Goal: Task Accomplishment & Management: Complete application form

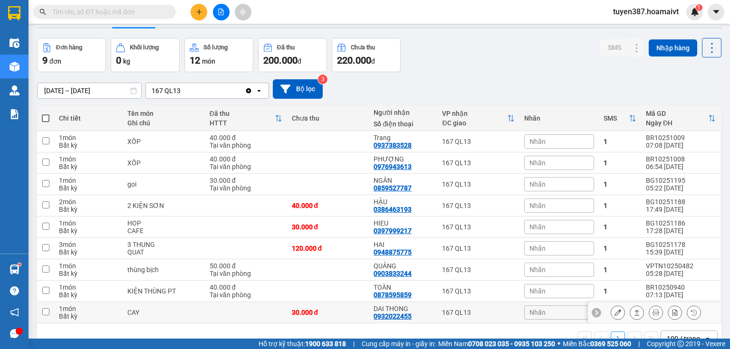
scroll to position [50, 0]
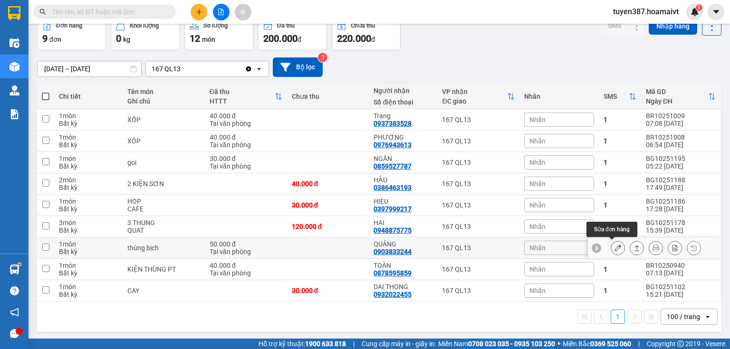
click at [611, 246] on button at bounding box center [617, 248] width 13 height 17
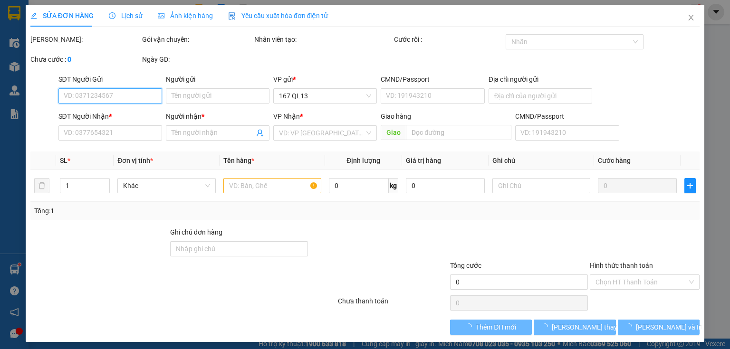
type input "0908570486"
type input "CO MAI"
type input "0903833244"
type input "QUẢNG"
type input "50.000"
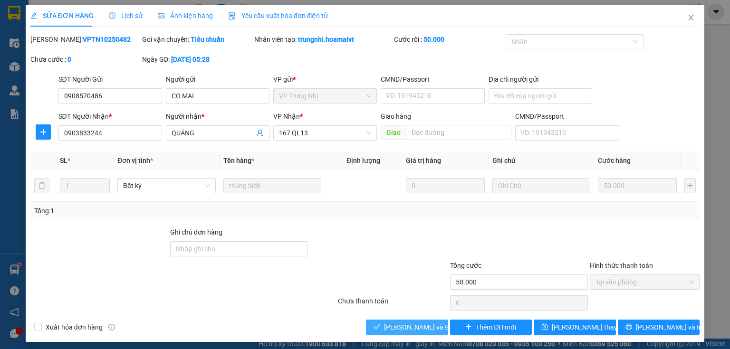
click at [400, 326] on span "[PERSON_NAME] và Giao hàng" at bounding box center [429, 327] width 91 height 10
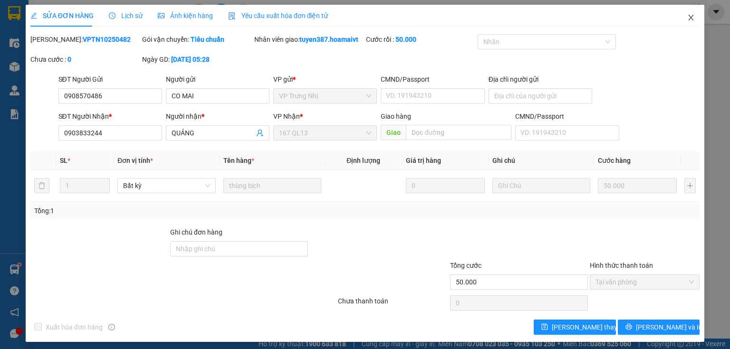
click at [689, 17] on icon "close" at bounding box center [691, 18] width 5 height 6
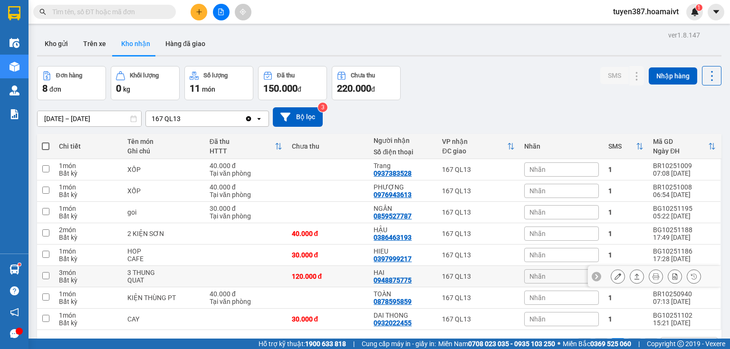
click at [57, 271] on td "3 món Bất kỳ" at bounding box center [88, 276] width 68 height 21
checkbox input "true"
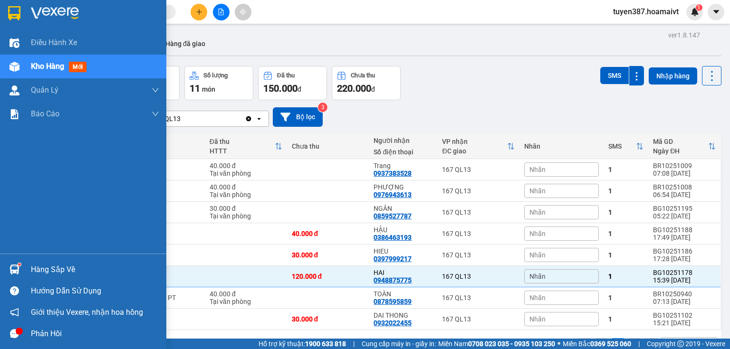
click at [44, 267] on div "Hàng sắp về" at bounding box center [95, 270] width 128 height 14
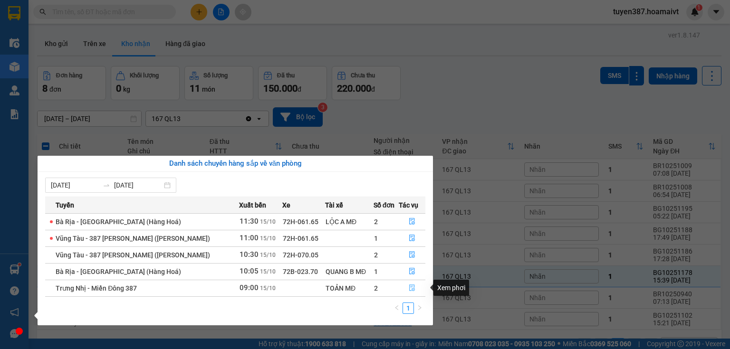
click at [409, 285] on icon "file-done" at bounding box center [412, 288] width 7 height 7
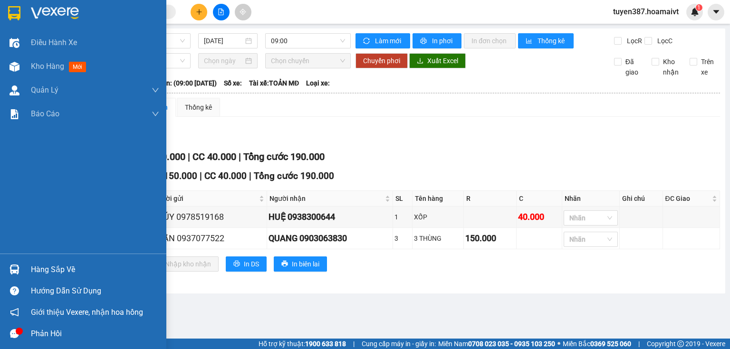
click at [48, 265] on div "Hàng sắp về" at bounding box center [95, 270] width 128 height 14
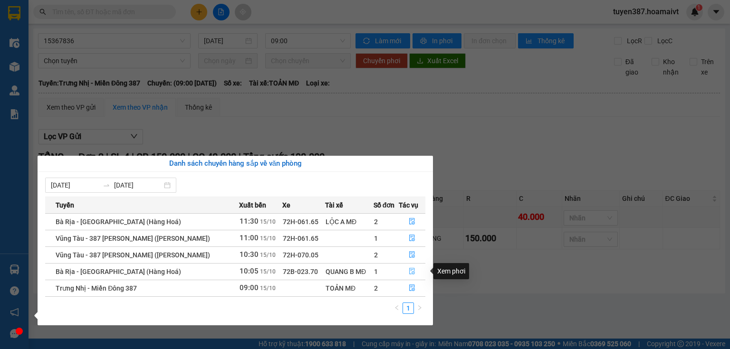
click at [410, 271] on icon "file-done" at bounding box center [412, 271] width 7 height 7
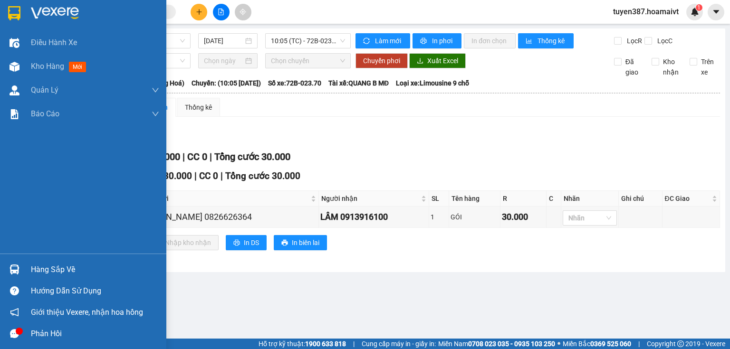
click at [57, 272] on div "Hàng sắp về" at bounding box center [95, 270] width 128 height 14
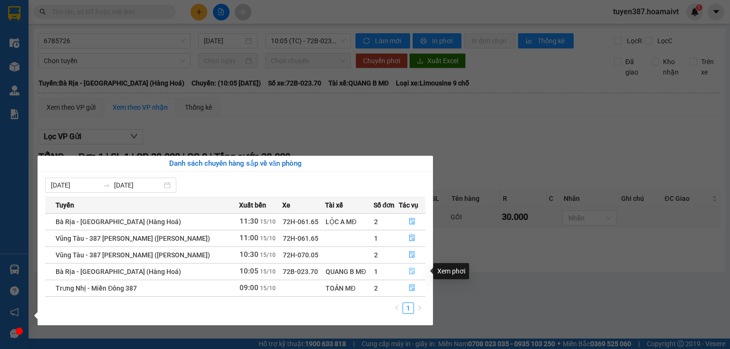
click at [409, 272] on icon "file-done" at bounding box center [412, 271] width 7 height 7
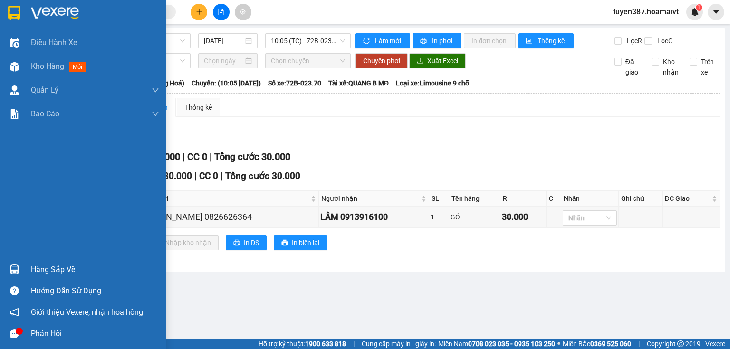
click at [44, 268] on div "Hàng sắp về" at bounding box center [95, 270] width 128 height 14
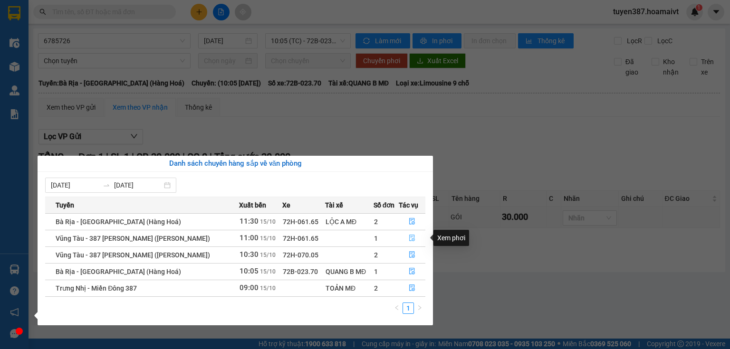
click at [409, 236] on icon "file-done" at bounding box center [412, 238] width 7 height 7
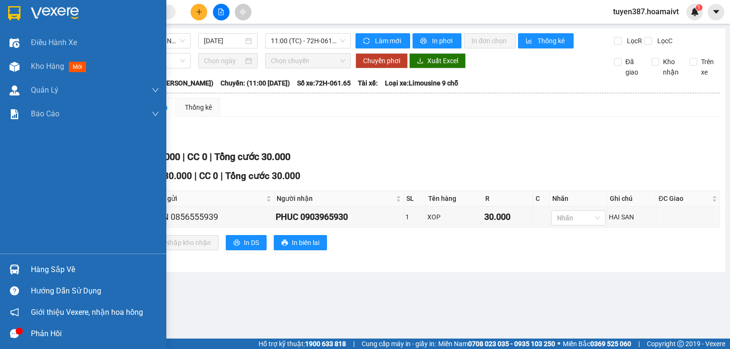
click at [67, 268] on div "Hàng sắp về" at bounding box center [95, 270] width 128 height 14
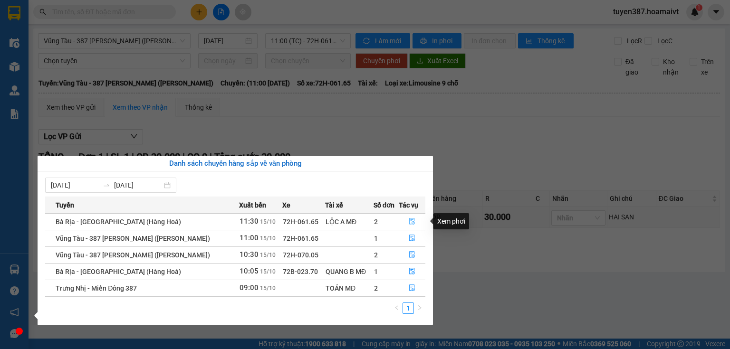
click at [412, 221] on icon "file-done" at bounding box center [412, 221] width 7 height 7
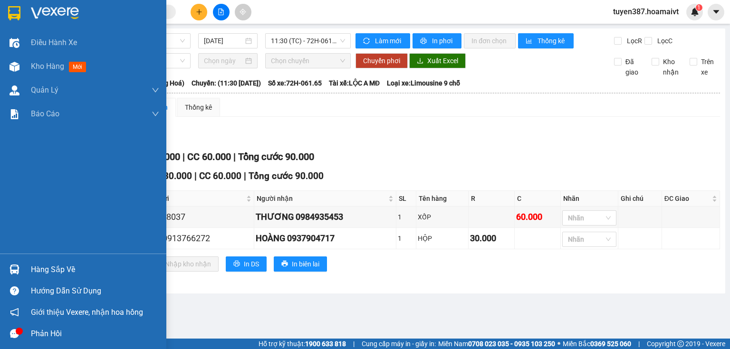
click at [61, 270] on div "Hàng sắp về" at bounding box center [95, 270] width 128 height 14
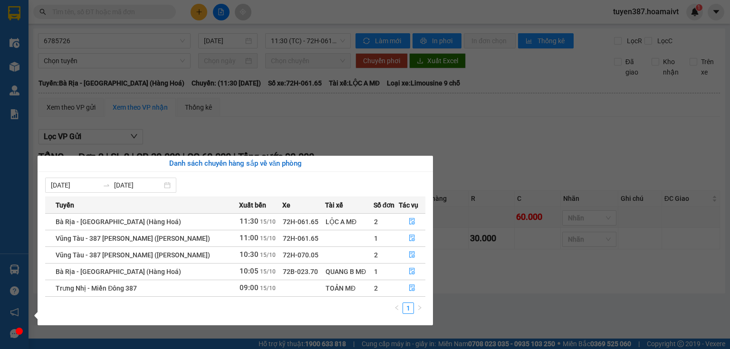
click at [516, 103] on section "Kết quả tìm kiếm ( 0 ) Bộ lọc No Data tuyen387.hoamaivt 1 Điều hành xe Kho hàng…" at bounding box center [365, 174] width 730 height 349
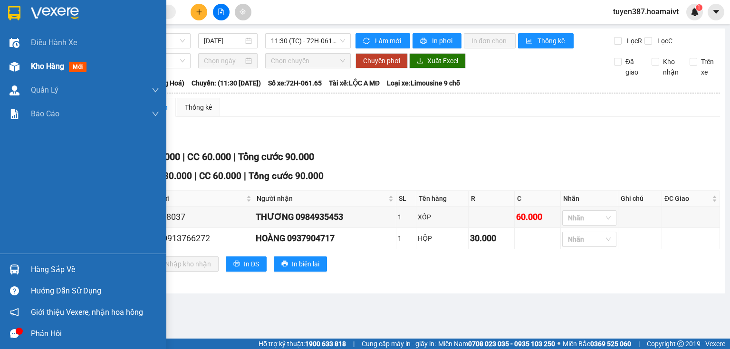
click at [80, 62] on div "Kho hàng mới" at bounding box center [60, 66] width 59 height 12
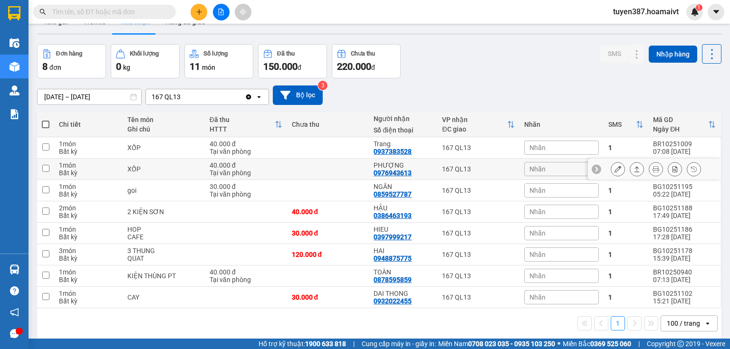
scroll to position [44, 0]
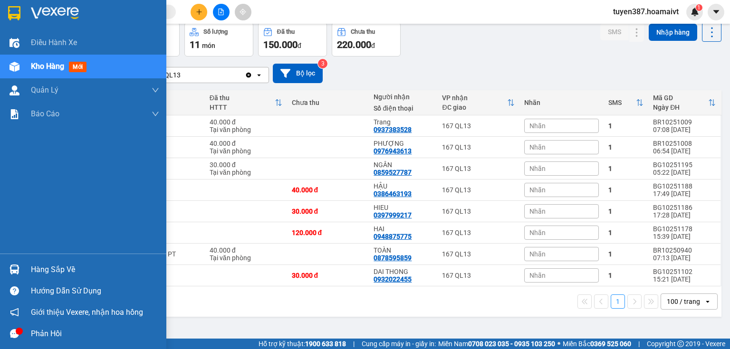
click at [46, 268] on div "Hàng sắp về" at bounding box center [95, 270] width 128 height 14
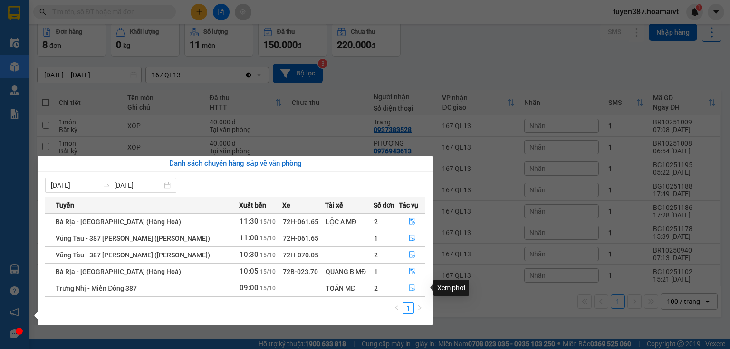
click at [412, 289] on icon "file-done" at bounding box center [412, 288] width 7 height 7
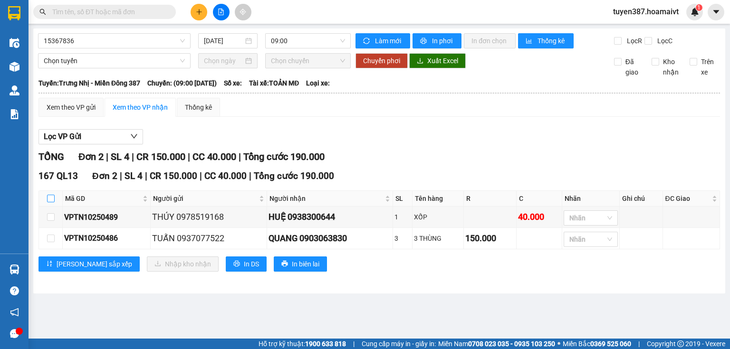
click at [48, 198] on input "checkbox" at bounding box center [51, 199] width 8 height 8
checkbox input "true"
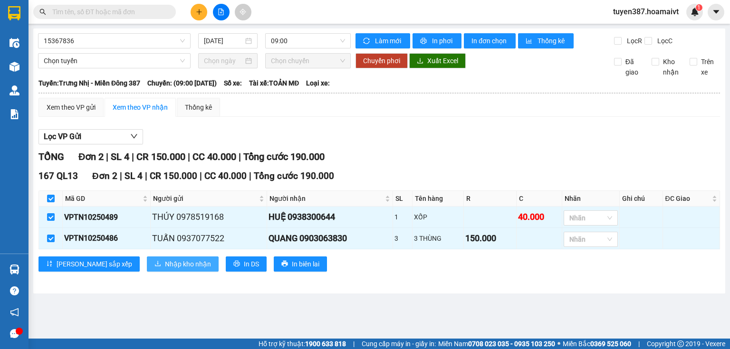
click at [165, 259] on span "Nhập kho nhận" at bounding box center [188, 264] width 46 height 10
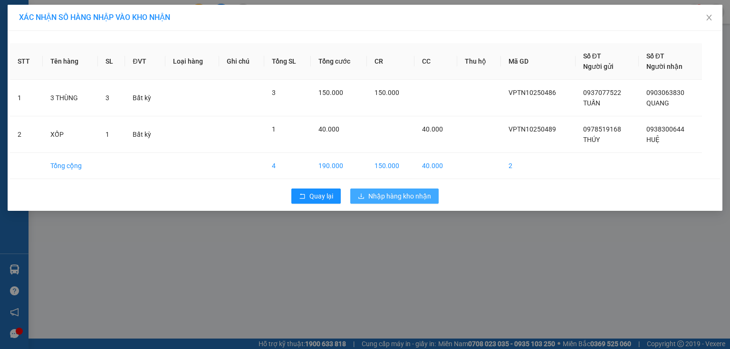
click at [401, 196] on span "Nhập hàng kho nhận" at bounding box center [399, 196] width 63 height 10
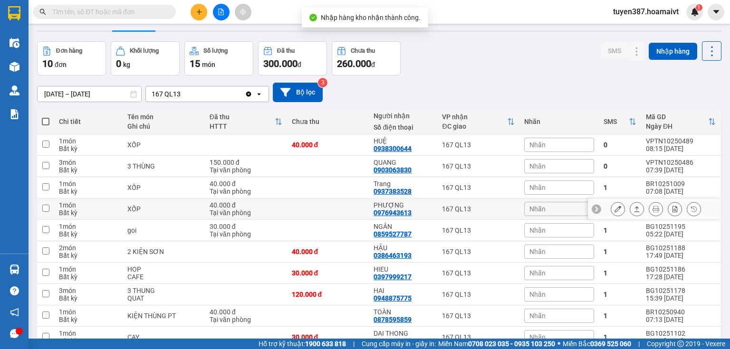
scroll to position [38, 0]
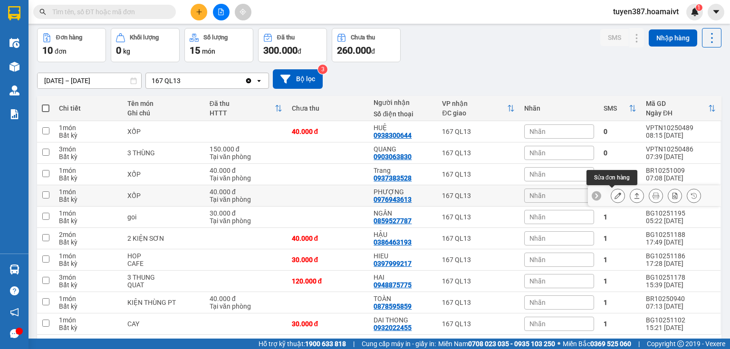
click at [611, 193] on button at bounding box center [617, 196] width 13 height 17
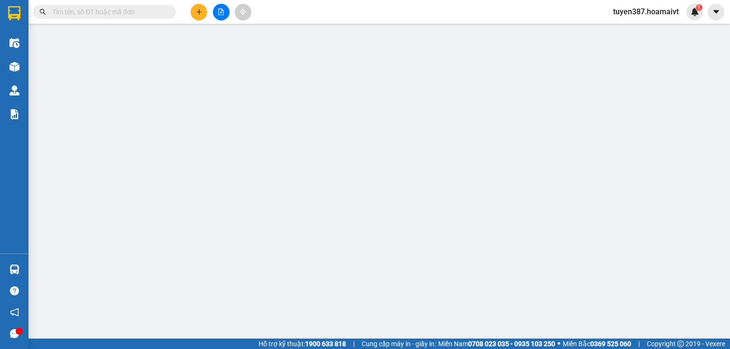
type input "0773271149"
type input "HÙNG"
type input "0976943613"
type input "PHƯỢNG"
type input "40.000"
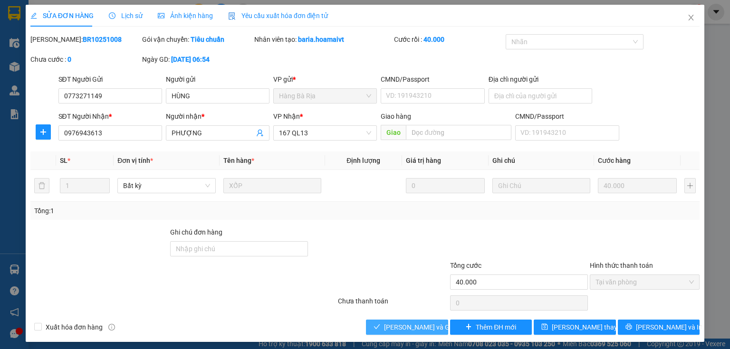
click at [389, 327] on span "[PERSON_NAME] và Giao hàng" at bounding box center [429, 327] width 91 height 10
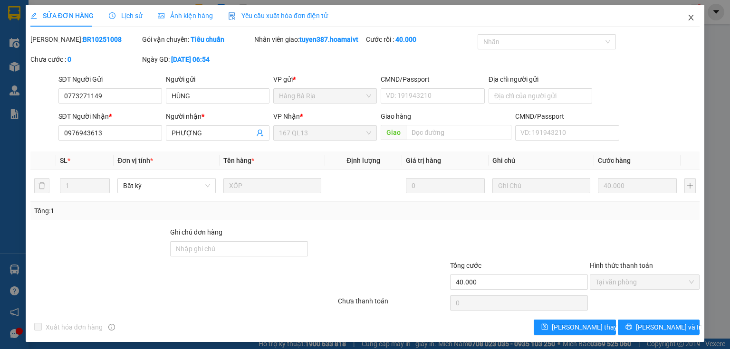
click at [688, 15] on icon "close" at bounding box center [691, 18] width 8 height 8
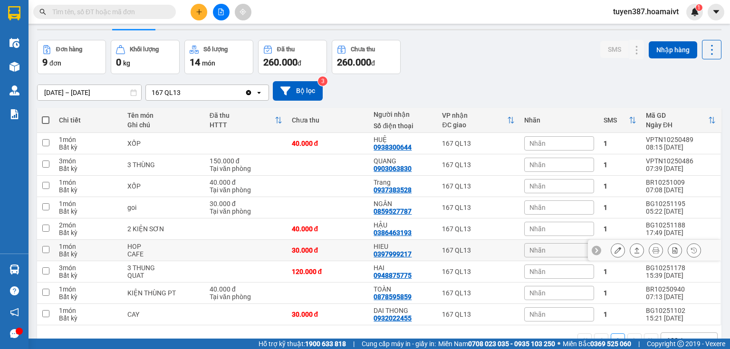
scroll to position [50, 0]
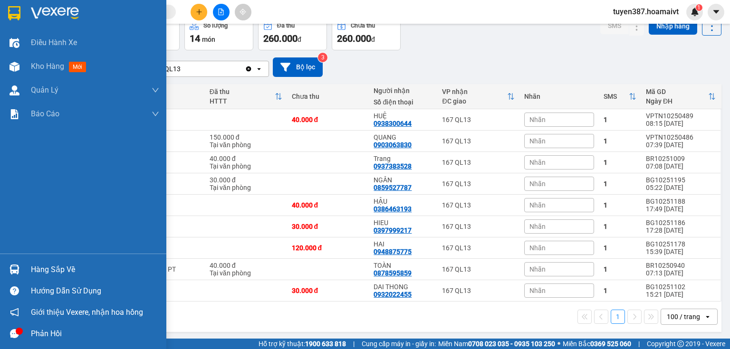
drag, startPoint x: 68, startPoint y: 228, endPoint x: 74, endPoint y: 200, distance: 28.6
click at [68, 227] on div "Điều hành xe Kho hàng mới Quản [PERSON_NAME] lý chuyến Quản lý khách hàng mới B…" at bounding box center [83, 142] width 166 height 223
drag, startPoint x: 80, startPoint y: 66, endPoint x: 80, endPoint y: 53, distance: 12.8
click at [80, 61] on div "Kho hàng mới" at bounding box center [60, 66] width 59 height 12
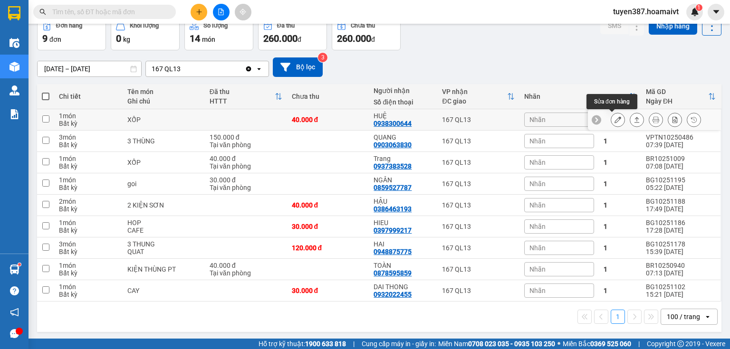
click at [611, 119] on button at bounding box center [617, 120] width 13 height 17
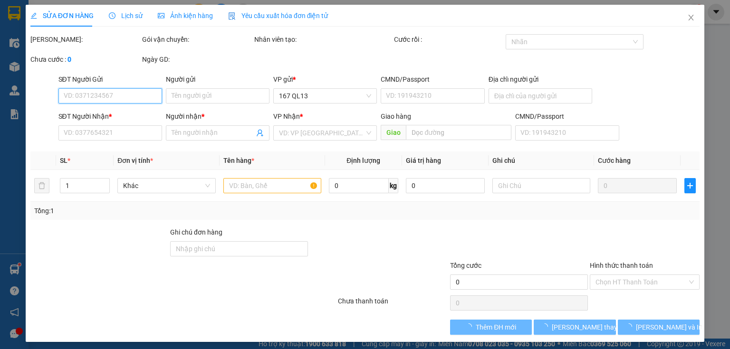
type input "0978519168"
type input "THÚY"
type input "0938300644"
type input "HUỆ"
type input "40.000"
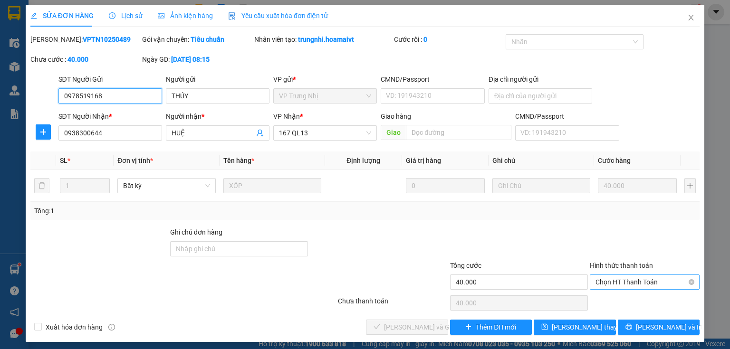
click at [622, 282] on span "Chọn HT Thanh Toán" at bounding box center [644, 282] width 98 height 14
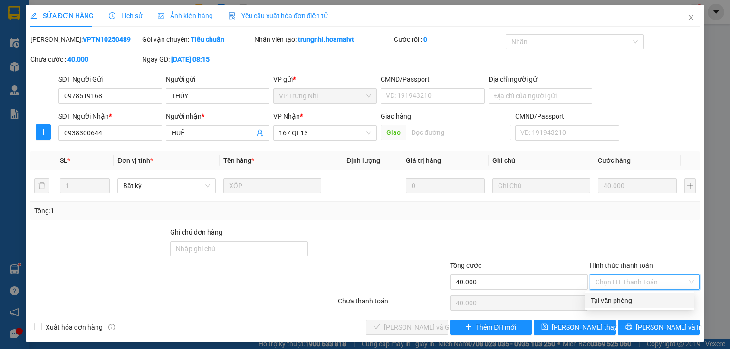
click at [609, 302] on div "Tại văn phòng" at bounding box center [640, 301] width 98 height 10
type input "0"
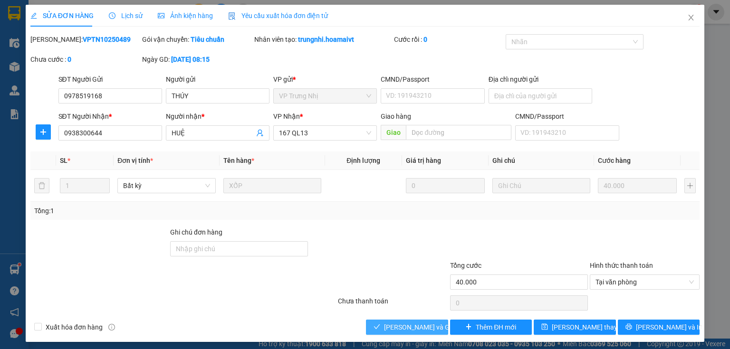
click at [381, 325] on button "[PERSON_NAME] và Giao hàng" at bounding box center [407, 327] width 82 height 15
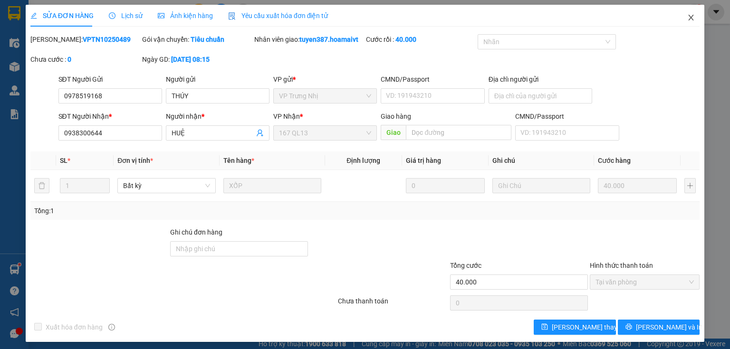
click at [687, 18] on icon "close" at bounding box center [691, 18] width 8 height 8
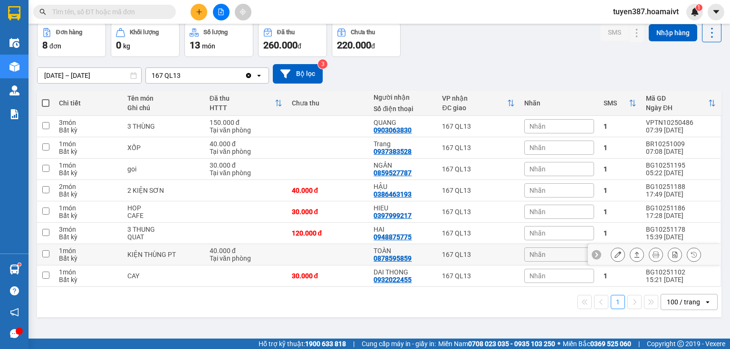
scroll to position [44, 0]
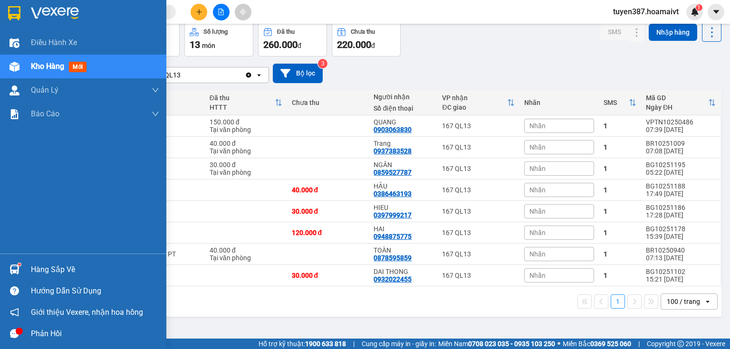
click at [71, 269] on div "Hàng sắp về" at bounding box center [95, 270] width 128 height 14
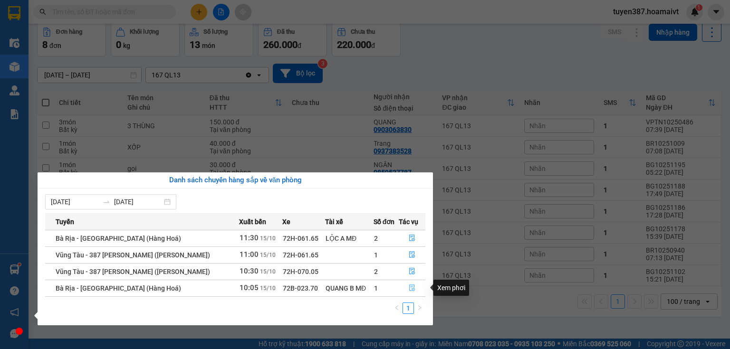
click at [409, 289] on icon "file-done" at bounding box center [412, 288] width 7 height 7
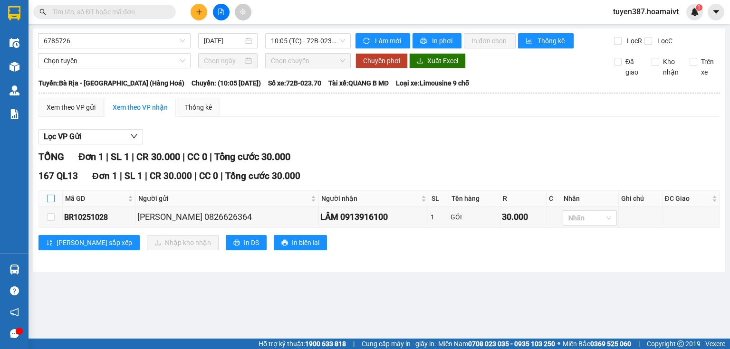
click at [51, 198] on input "checkbox" at bounding box center [51, 199] width 8 height 8
checkbox input "true"
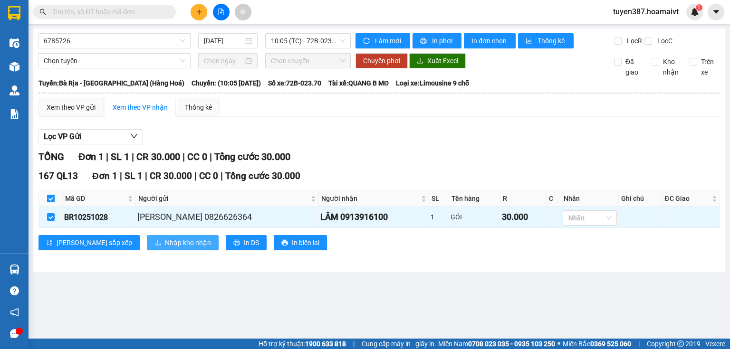
click at [165, 243] on span "Nhập kho nhận" at bounding box center [188, 243] width 46 height 10
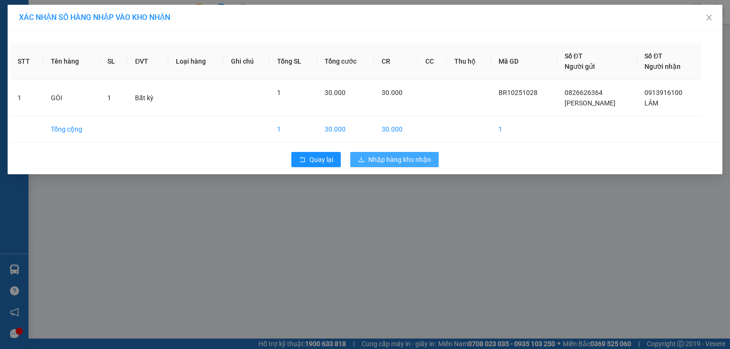
click at [384, 156] on span "Nhập hàng kho nhận" at bounding box center [399, 159] width 63 height 10
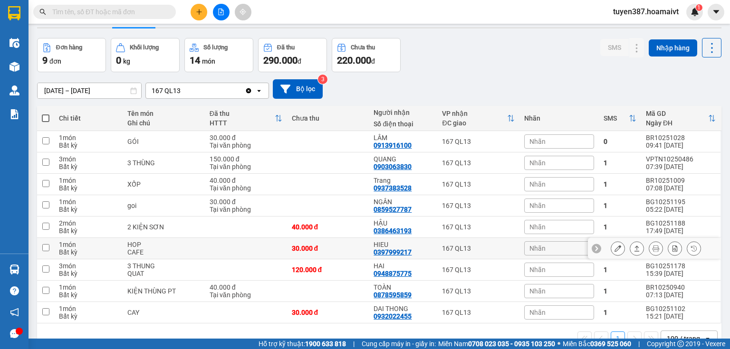
scroll to position [50, 0]
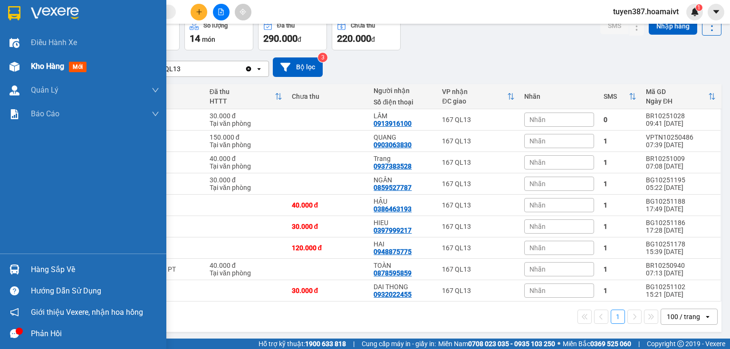
click at [79, 70] on span "mới" at bounding box center [78, 67] width 18 height 10
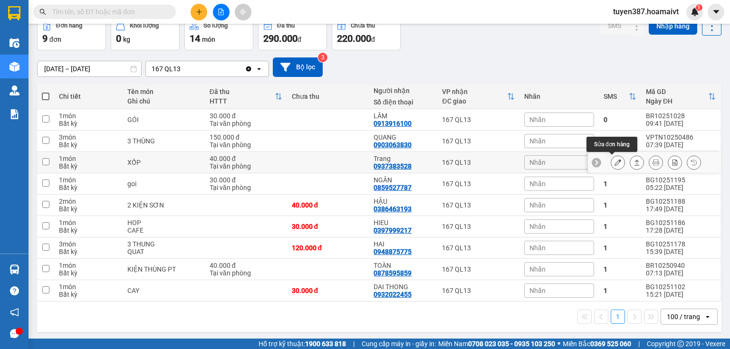
click at [611, 163] on button at bounding box center [617, 162] width 13 height 17
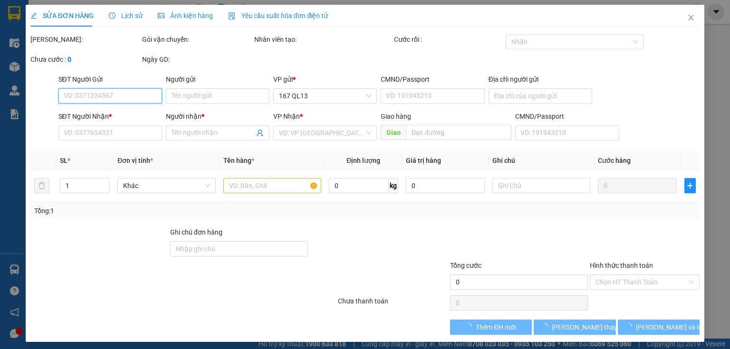
type input "0794442373"
type input "dương"
type input "0937383528"
type input "Trang"
type input "40.000"
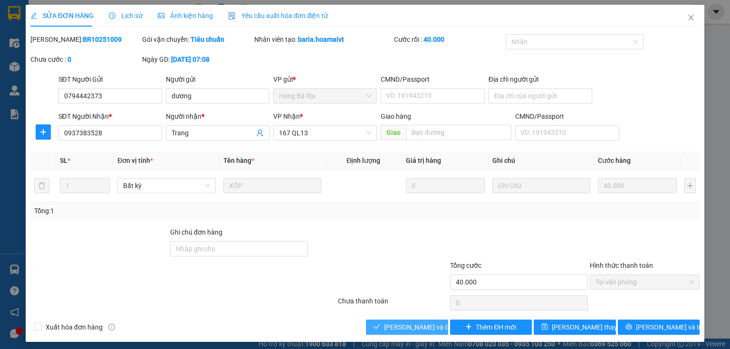
click at [388, 327] on span "[PERSON_NAME] và Giao hàng" at bounding box center [429, 327] width 91 height 10
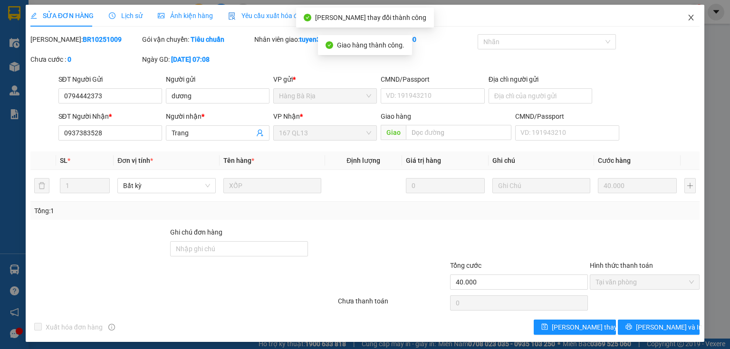
click at [687, 15] on icon "close" at bounding box center [691, 18] width 8 height 8
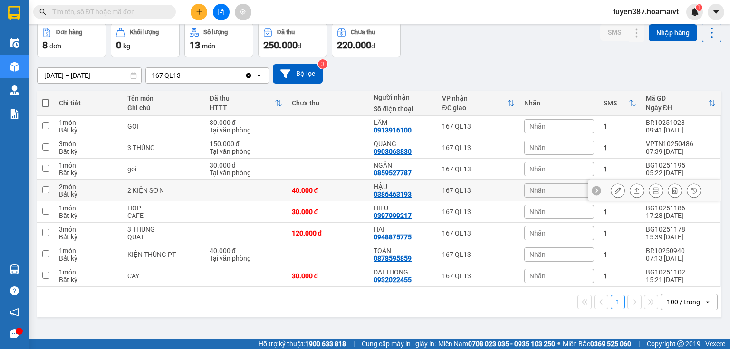
scroll to position [44, 0]
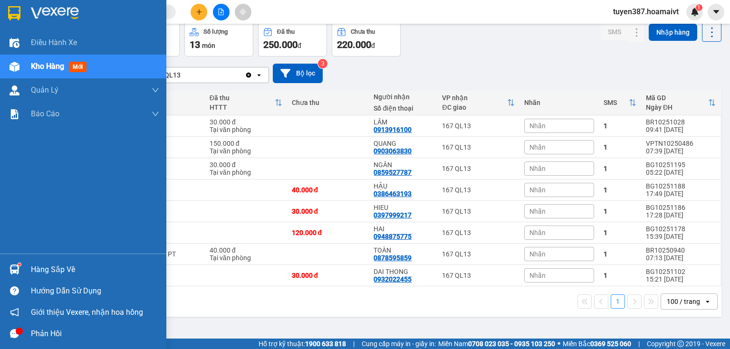
click at [43, 266] on div "Hàng sắp về" at bounding box center [95, 270] width 128 height 14
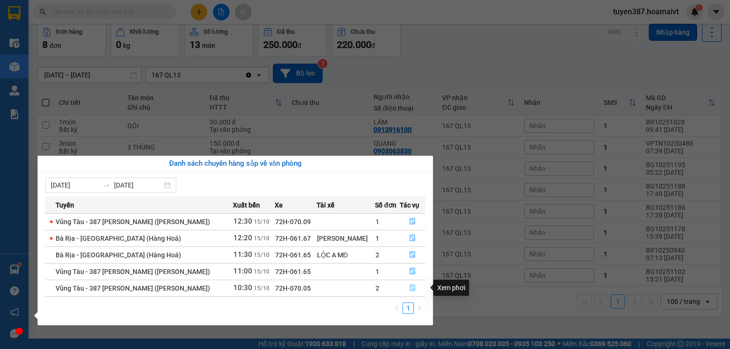
click at [412, 288] on icon "file-done" at bounding box center [412, 288] width 7 height 7
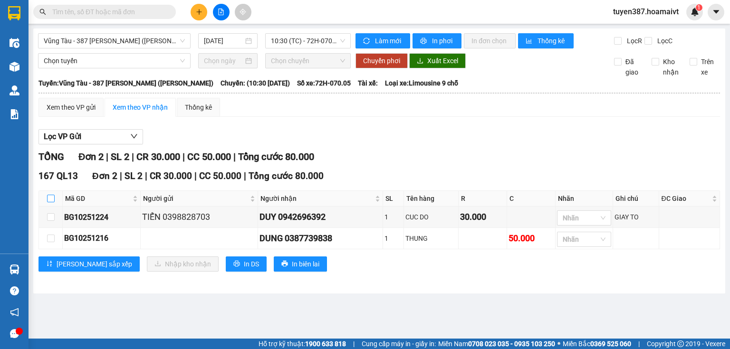
click at [49, 196] on input "checkbox" at bounding box center [51, 199] width 8 height 8
checkbox input "true"
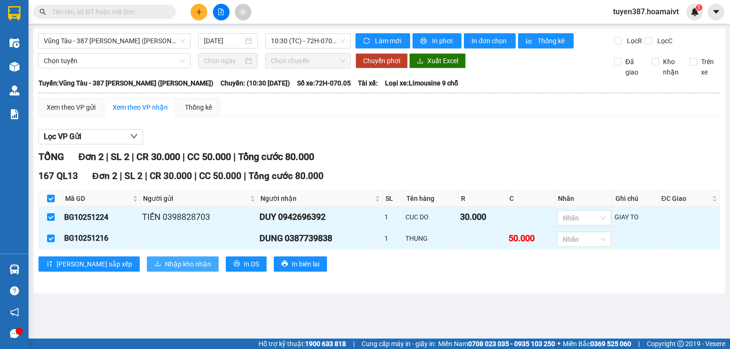
click at [165, 261] on span "Nhập kho nhận" at bounding box center [188, 264] width 46 height 10
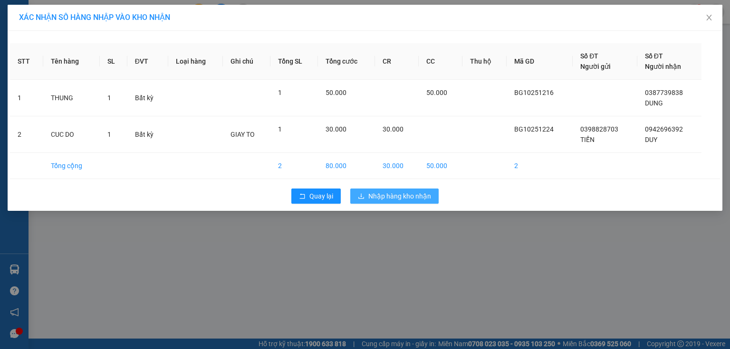
drag, startPoint x: 400, startPoint y: 194, endPoint x: 392, endPoint y: 196, distance: 8.3
click at [401, 194] on span "Nhập hàng kho nhận" at bounding box center [399, 196] width 63 height 10
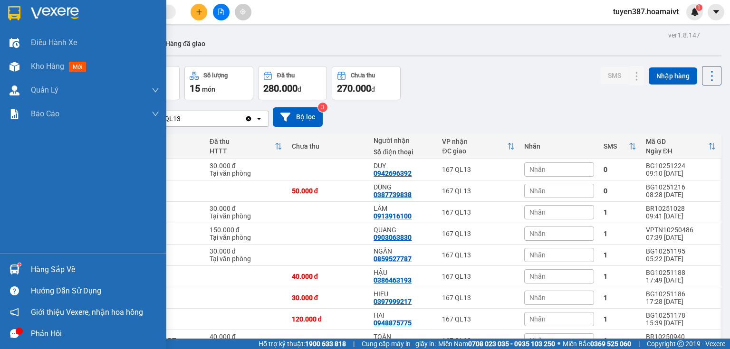
click at [52, 272] on div "Hàng sắp về" at bounding box center [95, 270] width 128 height 14
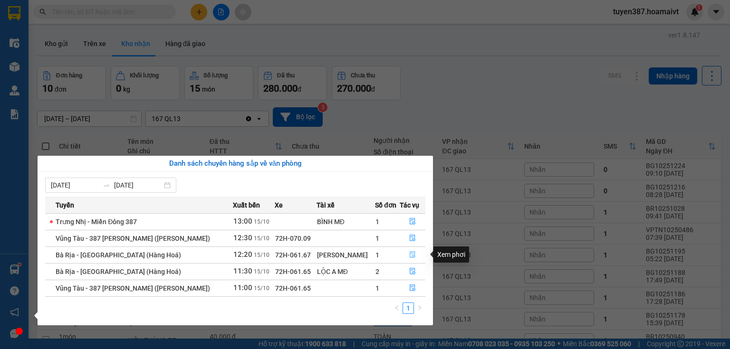
click at [411, 253] on icon "file-done" at bounding box center [412, 254] width 7 height 7
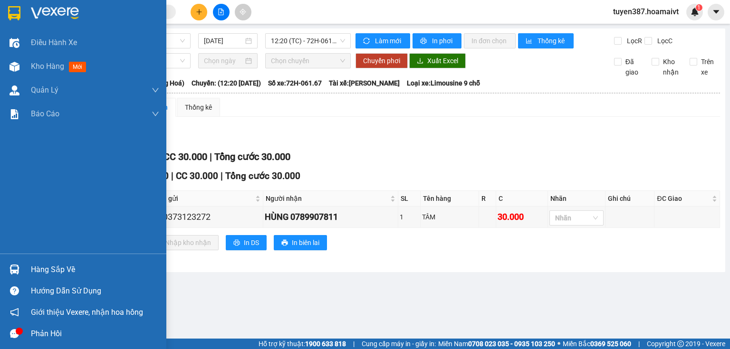
click at [32, 264] on div "Hàng sắp về" at bounding box center [95, 270] width 128 height 14
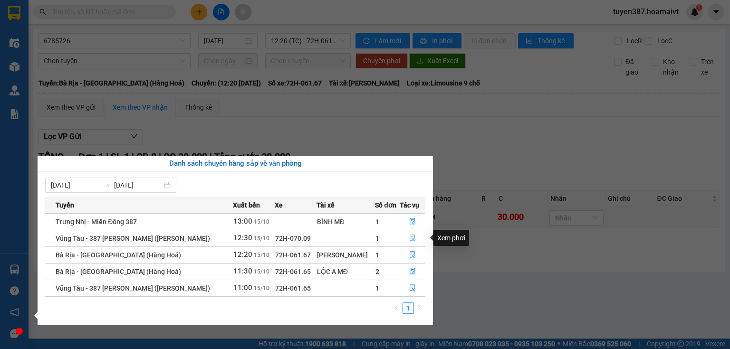
click at [409, 236] on icon "file-done" at bounding box center [412, 238] width 7 height 7
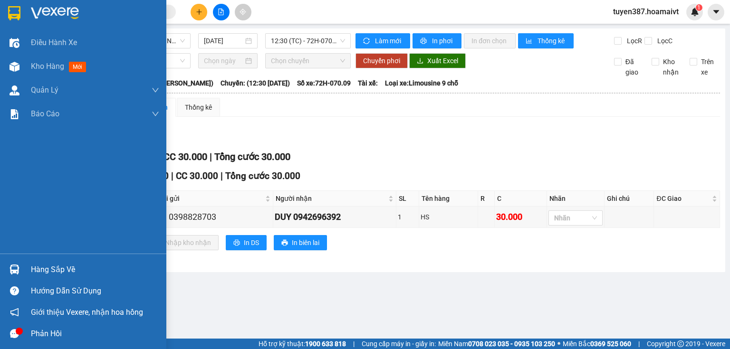
click at [65, 267] on div "Hàng sắp về" at bounding box center [95, 270] width 128 height 14
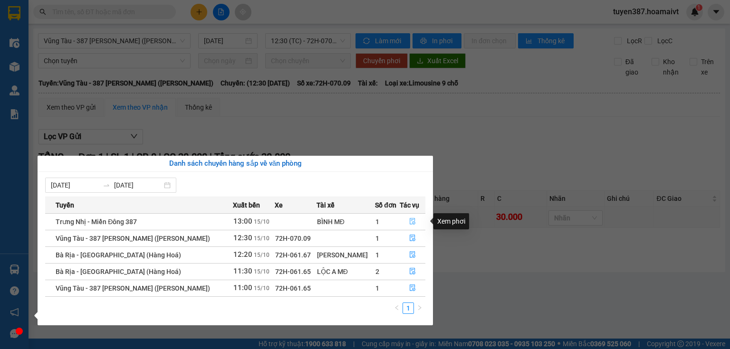
click at [413, 221] on icon "file-done" at bounding box center [412, 221] width 7 height 7
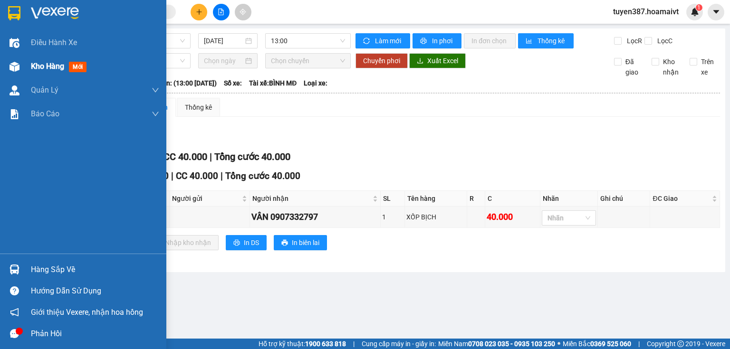
click at [80, 62] on span "mới" at bounding box center [78, 67] width 18 height 10
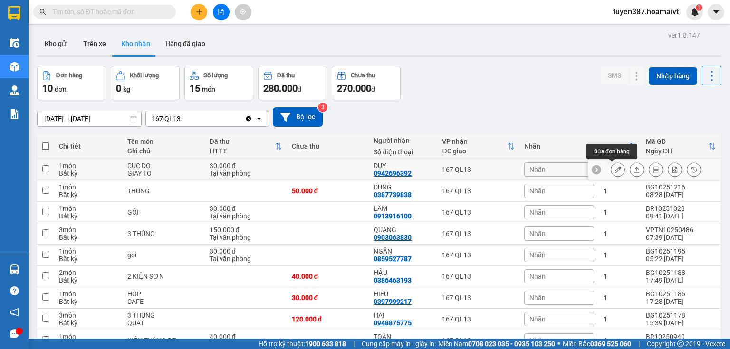
click at [614, 169] on icon at bounding box center [617, 169] width 7 height 7
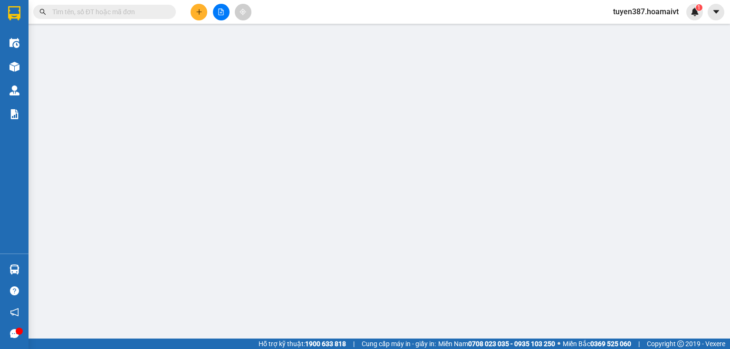
type input "0398828703"
type input "TIẾN"
type input "0942696392"
type input "DUY"
type input "30.000"
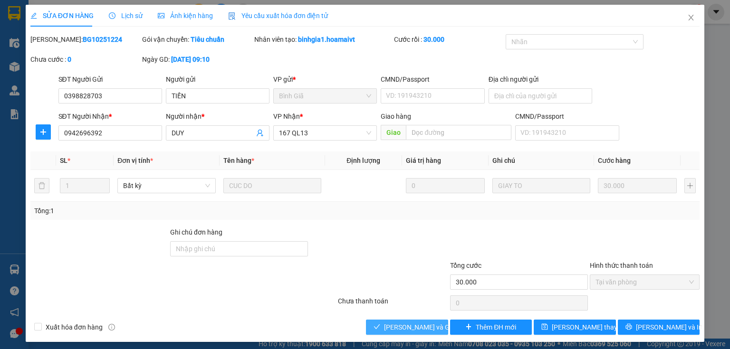
drag, startPoint x: 412, startPoint y: 327, endPoint x: 449, endPoint y: 293, distance: 49.4
click at [412, 326] on span "[PERSON_NAME] và Giao hàng" at bounding box center [429, 327] width 91 height 10
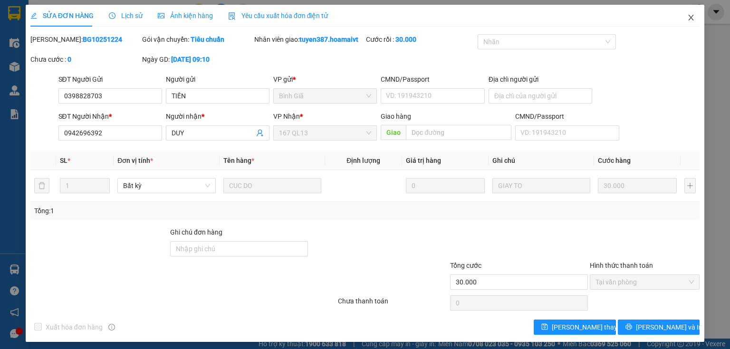
click at [689, 16] on icon "close" at bounding box center [691, 18] width 5 height 6
